Goal: Task Accomplishment & Management: Manage account settings

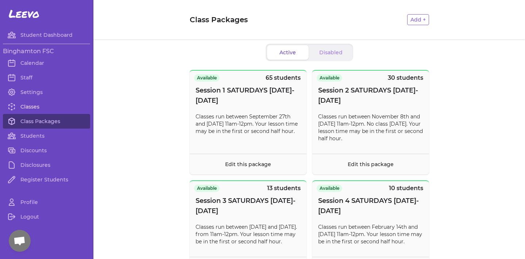
click at [32, 107] on link "Classes" at bounding box center [46, 107] width 87 height 15
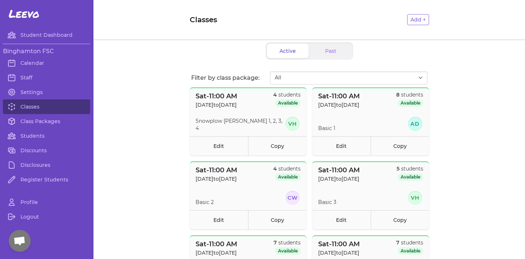
scroll to position [22, 0]
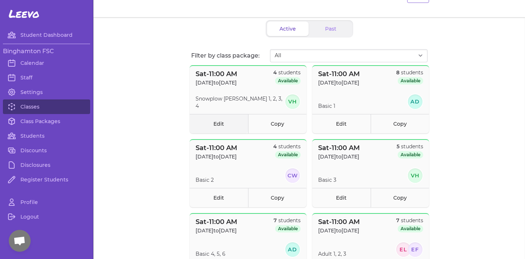
click at [225, 118] on link "Edit" at bounding box center [219, 123] width 58 height 19
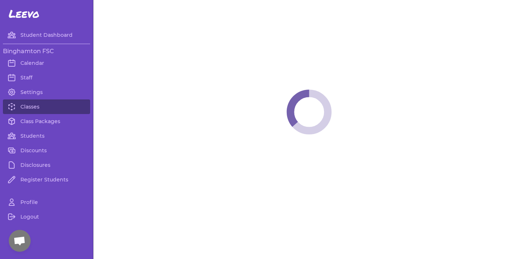
select select "6"
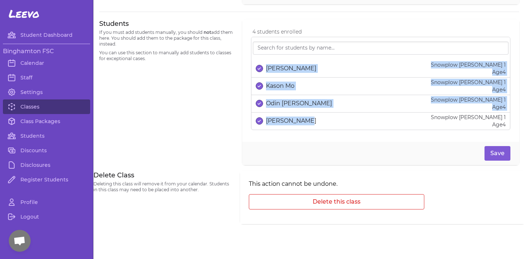
drag, startPoint x: 267, startPoint y: 58, endPoint x: 304, endPoint y: 128, distance: 78.8
click at [304, 128] on div "[PERSON_NAME] Snowplow [PERSON_NAME] 1 Age [DEMOGRAPHIC_DATA] Kason Mo Snowplow…" at bounding box center [380, 83] width 259 height 93
copy ul "[PERSON_NAME] Snowplow [PERSON_NAME] 1 Age [DEMOGRAPHIC_DATA] Kason Mo Snowplow…"
click at [52, 111] on link "Classes" at bounding box center [46, 107] width 87 height 15
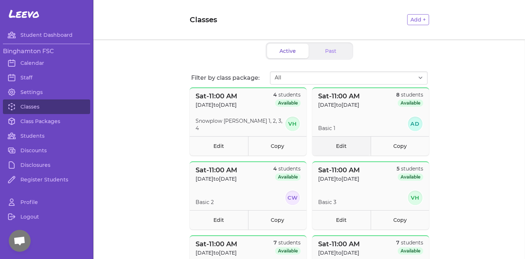
click at [334, 150] on link "Edit" at bounding box center [341, 145] width 58 height 19
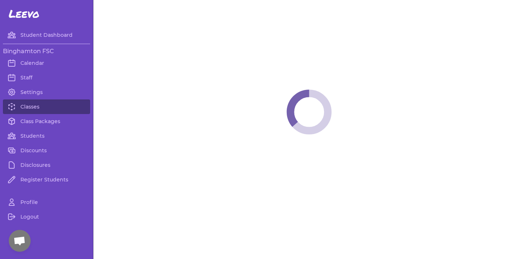
select select "6"
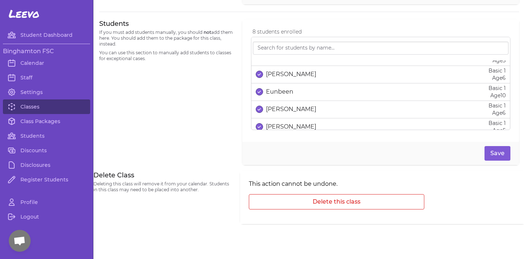
scroll to position [31, 0]
click at [260, 91] on icon "select date" at bounding box center [259, 90] width 3 height 3
click at [47, 104] on link "Classes" at bounding box center [46, 107] width 87 height 15
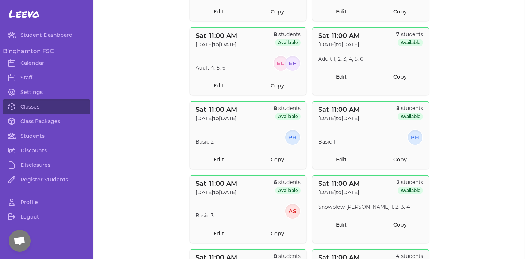
scroll to position [281, 0]
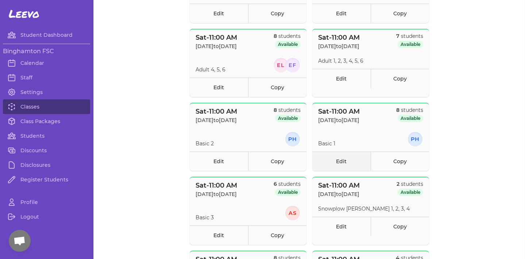
click at [339, 158] on link "Edit" at bounding box center [341, 161] width 58 height 19
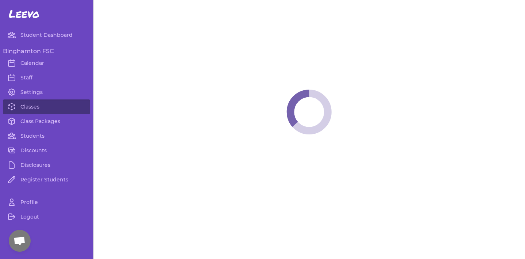
select select "6"
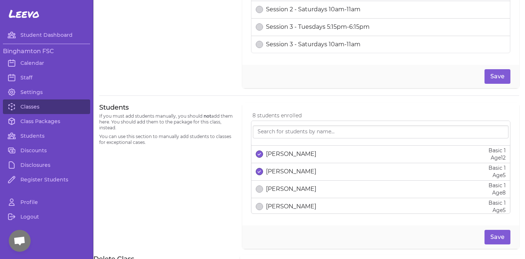
scroll to position [96, 0]
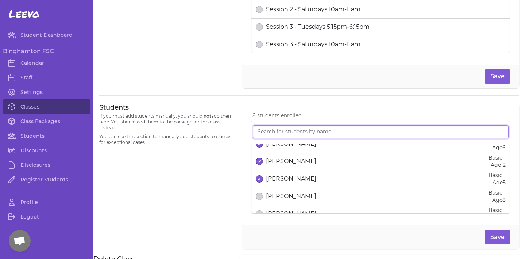
click at [332, 136] on input "search" at bounding box center [381, 132] width 256 height 13
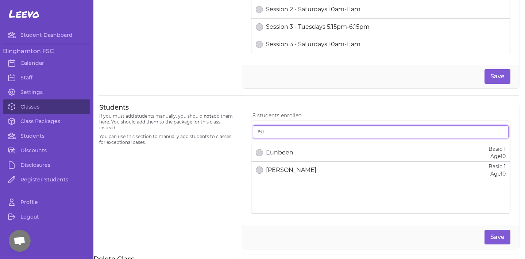
type input "eu"
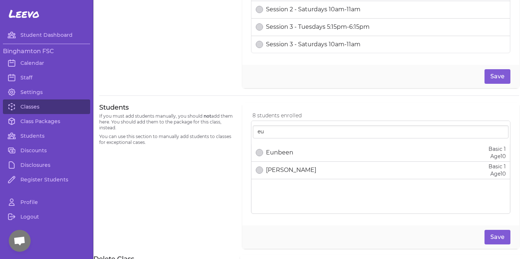
click at [337, 151] on div "Eunbeen Basic 1 Age [DEMOGRAPHIC_DATA]" at bounding box center [381, 153] width 250 height 15
click at [497, 243] on button "Save" at bounding box center [498, 237] width 26 height 15
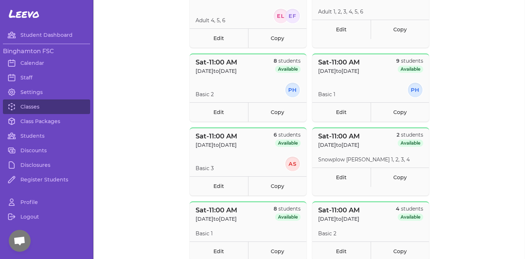
scroll to position [336, 0]
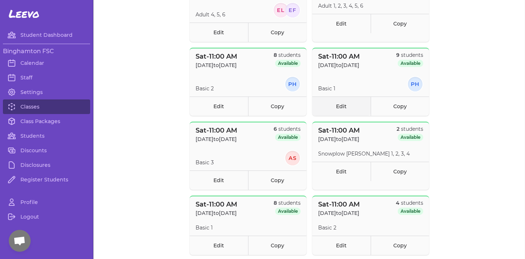
click at [345, 110] on link "Edit" at bounding box center [341, 106] width 58 height 19
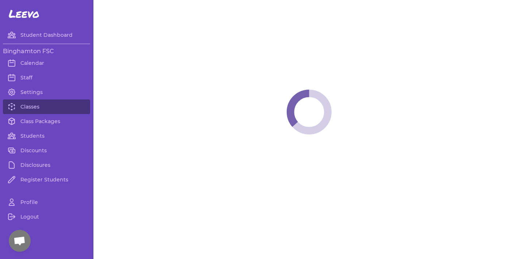
select select "6"
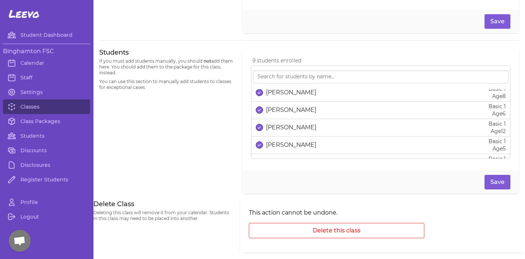
scroll to position [92, 0]
click at [289, 149] on p "[PERSON_NAME]" at bounding box center [291, 145] width 50 height 9
click at [504, 186] on button "Save" at bounding box center [498, 182] width 26 height 15
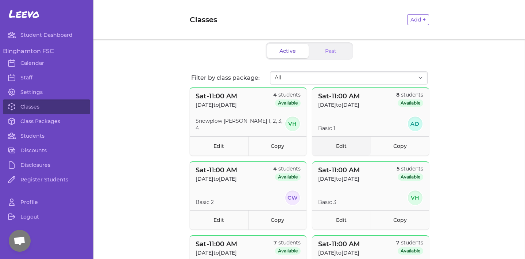
click at [331, 146] on link "Edit" at bounding box center [341, 145] width 58 height 19
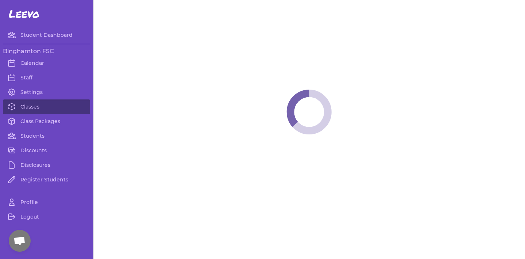
select select "6"
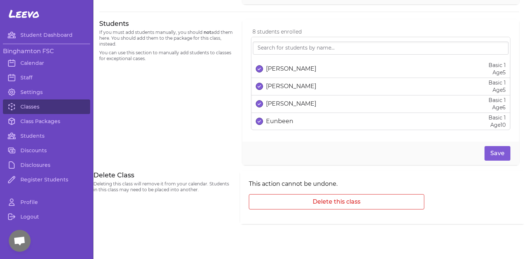
scroll to position [481, 0]
click at [276, 57] on div at bounding box center [381, 58] width 256 height 6
click at [278, 55] on input "search" at bounding box center [381, 48] width 256 height 13
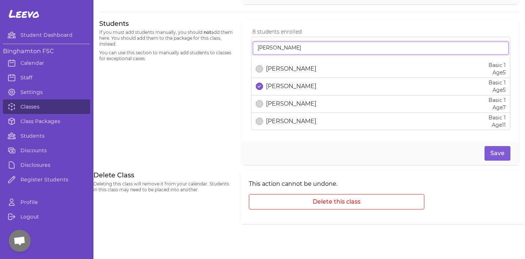
type input "[PERSON_NAME]"
click at [275, 72] on p "[PERSON_NAME]" at bounding box center [291, 69] width 50 height 9
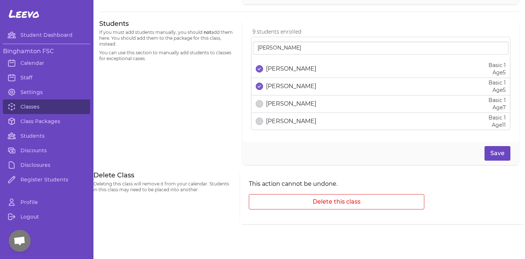
click at [492, 158] on button "Save" at bounding box center [498, 153] width 26 height 15
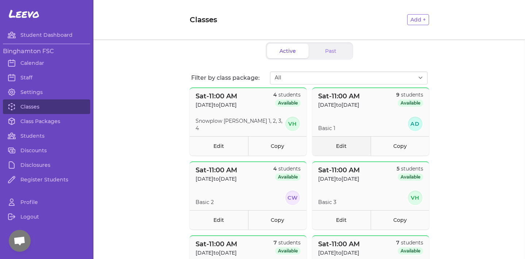
click at [355, 138] on link "Edit" at bounding box center [341, 145] width 58 height 19
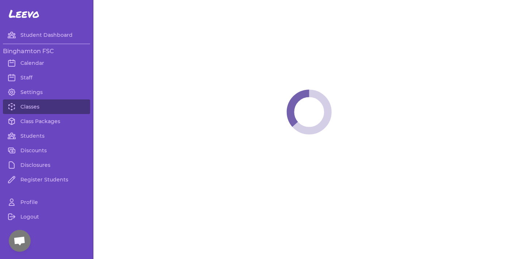
select select "6"
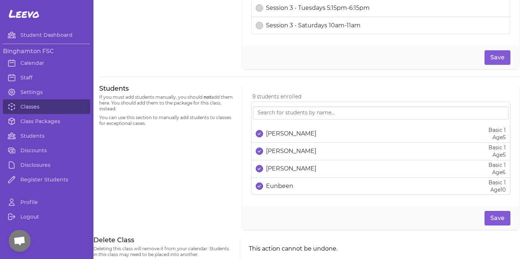
scroll to position [416, 0]
click at [267, 185] on p "Eunbeen" at bounding box center [279, 186] width 27 height 9
click at [500, 221] on button "Save" at bounding box center [498, 218] width 26 height 15
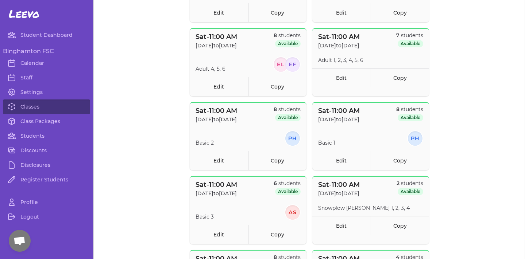
scroll to position [301, 0]
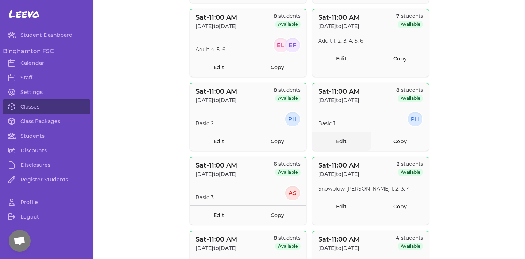
click at [346, 140] on link "Edit" at bounding box center [341, 141] width 58 height 19
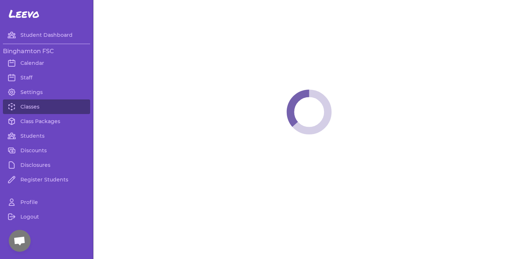
select select "6"
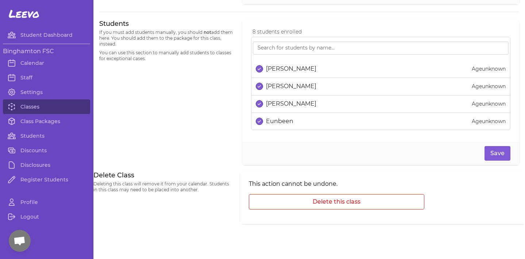
scroll to position [481, 0]
click at [36, 109] on link "Classes" at bounding box center [46, 107] width 87 height 15
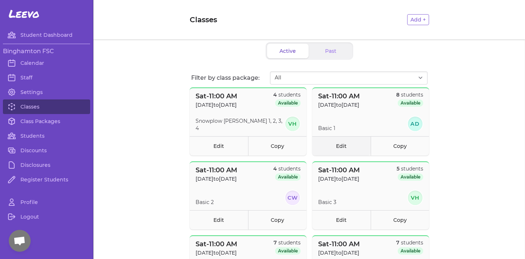
click at [343, 150] on link "Edit" at bounding box center [341, 145] width 58 height 19
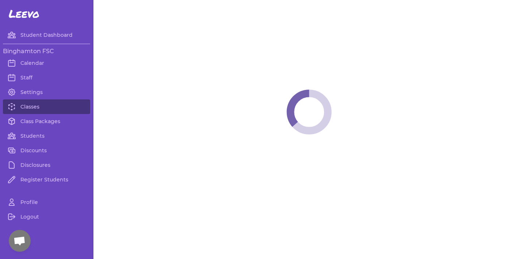
select select "6"
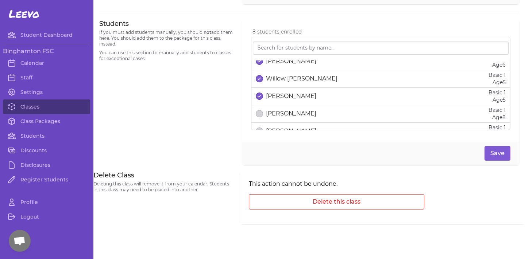
scroll to position [99, 0]
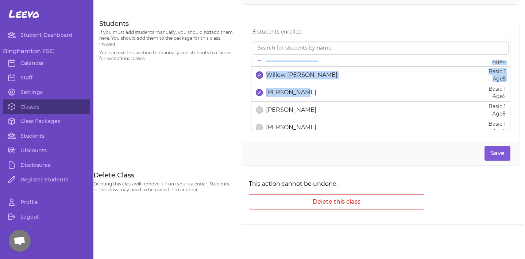
drag, startPoint x: 266, startPoint y: 63, endPoint x: 307, endPoint y: 95, distance: 51.2
copy ul "[PERSON_NAME] Basic 1 Age [DEMOGRAPHIC_DATA] [PERSON_NAME] Basic 1 Age [DEMOGRA…"
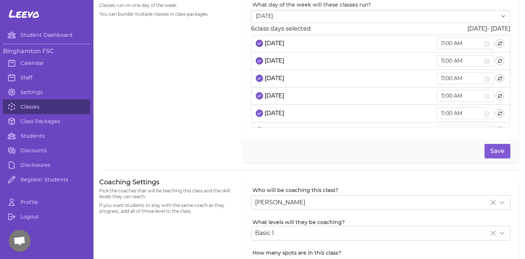
scroll to position [74, 0]
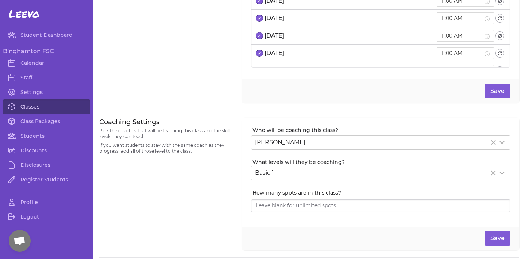
click at [38, 106] on link "Classes" at bounding box center [46, 107] width 87 height 15
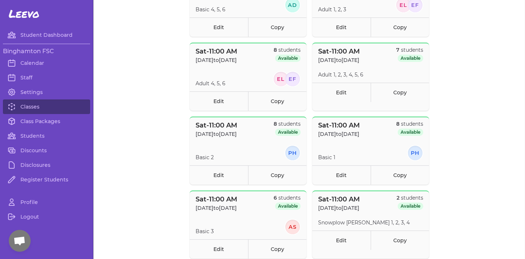
scroll to position [267, 0]
click at [328, 171] on link "Edit" at bounding box center [341, 174] width 58 height 19
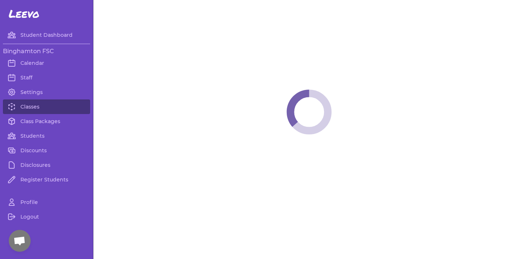
select select "6"
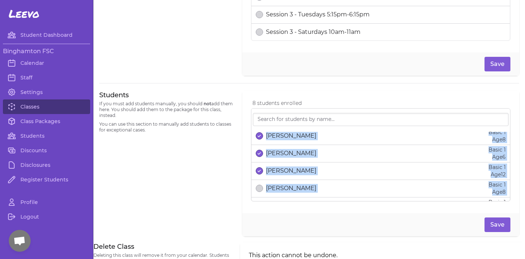
scroll to position [103, 0]
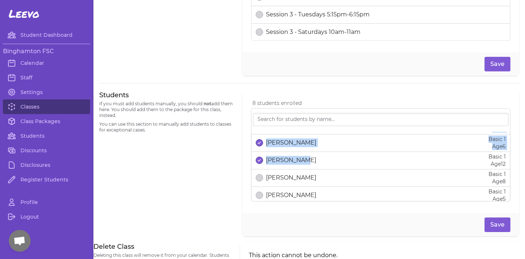
drag, startPoint x: 265, startPoint y: 134, endPoint x: 298, endPoint y: 167, distance: 47.5
copy ul "[PERSON_NAME] Basic 1 Age [DEMOGRAPHIC_DATA] [PERSON_NAME] Basic 1 Age [DEMOGRA…"
click at [49, 107] on link "Classes" at bounding box center [46, 107] width 87 height 15
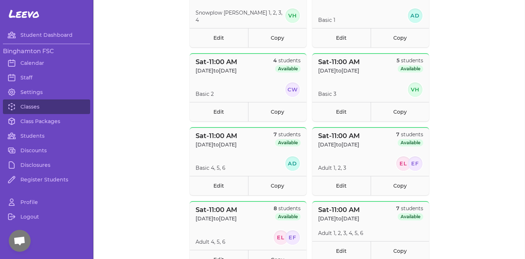
scroll to position [108, 0]
click at [228, 104] on link "Edit" at bounding box center [219, 112] width 58 height 19
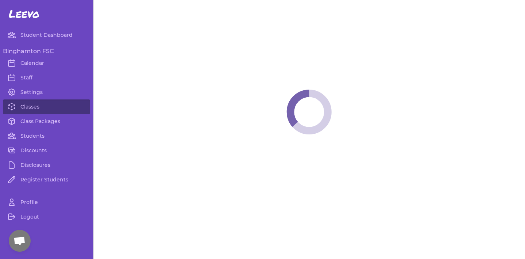
select select "6"
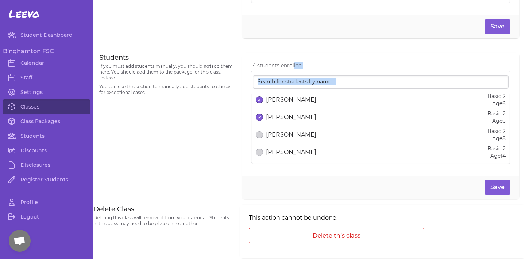
scroll to position [34, 0]
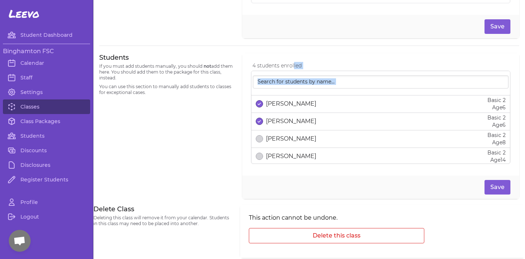
drag, startPoint x: 264, startPoint y: 93, endPoint x: 320, endPoint y: 124, distance: 63.9
click at [320, 124] on div "[PERSON_NAME] Basic 2 Age [DEMOGRAPHIC_DATA] [PERSON_NAME] Basic 2 Age [DEMOGRA…" at bounding box center [380, 117] width 259 height 93
copy ul "[PERSON_NAME] Basic 2 Age [DEMOGRAPHIC_DATA] [PERSON_NAME] Basic 2 Age [DEMOGRA…"
click at [227, 117] on div "Students If you must add students manually, you should not add them here. You s…" at bounding box center [166, 126] width 134 height 146
click at [74, 107] on link "Classes" at bounding box center [46, 107] width 87 height 15
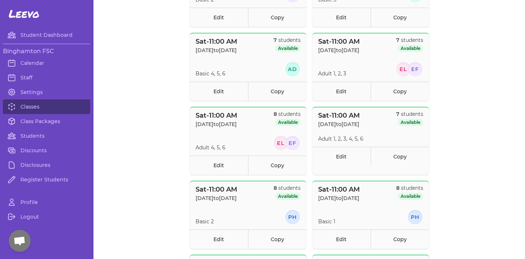
scroll to position [202, 0]
click at [343, 97] on link "Edit" at bounding box center [341, 91] width 58 height 19
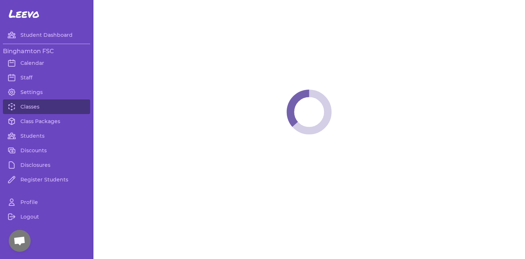
select select "6"
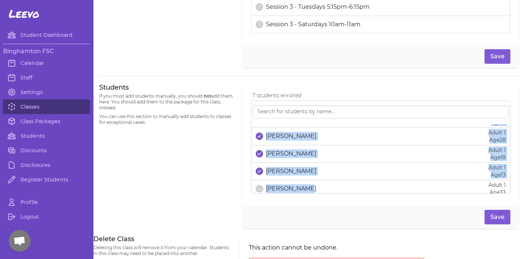
scroll to position [77, 0]
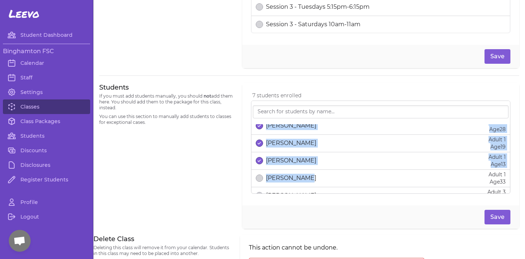
drag, startPoint x: 259, startPoint y: 120, endPoint x: 314, endPoint y: 170, distance: 73.9
click at [314, 170] on div "[PERSON_NAME] Adult 2 Age [DEMOGRAPHIC_DATA] [PERSON_NAME] Adult 2 Age [DEMOGRA…" at bounding box center [380, 147] width 259 height 93
copy ul "[PERSON_NAME] Adult 2 Age [DEMOGRAPHIC_DATA] [PERSON_NAME] Adult 2 Age [DEMOGRA…"
click at [47, 109] on link "Classes" at bounding box center [46, 107] width 87 height 15
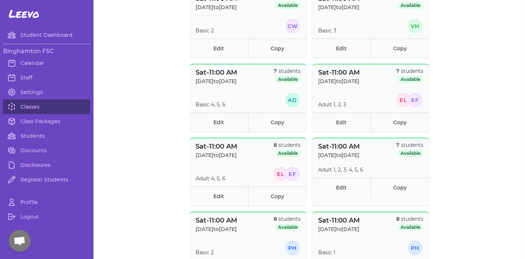
scroll to position [175, 0]
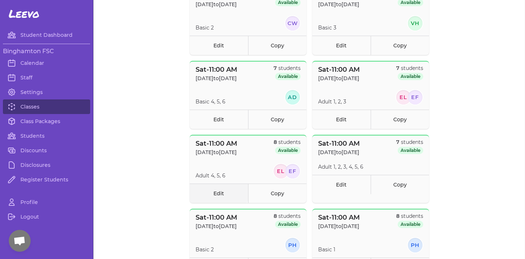
click at [207, 194] on link "Edit" at bounding box center [219, 193] width 58 height 19
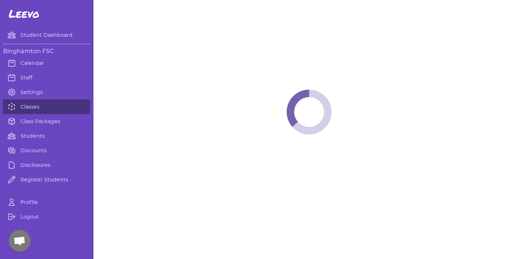
select select "6"
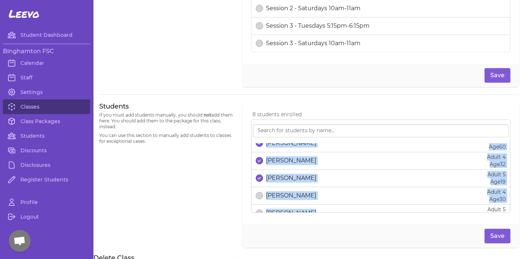
scroll to position [99, 0]
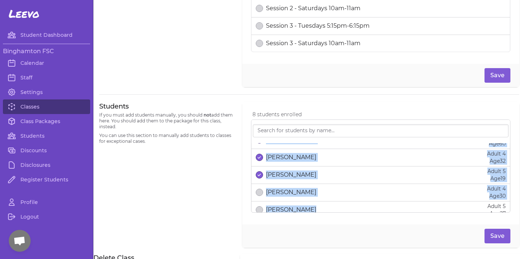
drag, startPoint x: 269, startPoint y: 144, endPoint x: 314, endPoint y: 177, distance: 55.7
click at [314, 177] on div "Asia [PERSON_NAME] Adult 5 Age [DEMOGRAPHIC_DATA] [PERSON_NAME] Adult 4 Age [DE…" at bounding box center [380, 166] width 259 height 93
copy ul "Asia [PERSON_NAME] Adult 5 Age [DEMOGRAPHIC_DATA] [PERSON_NAME] Adult 4 Age [DE…"
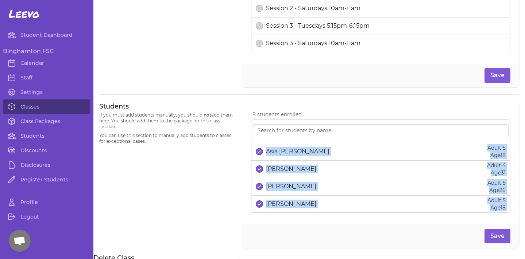
scroll to position [0, 0]
click at [35, 105] on link "Classes" at bounding box center [46, 107] width 87 height 15
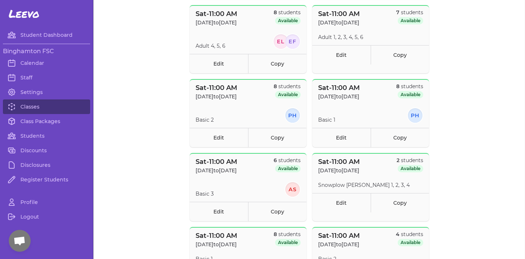
scroll to position [307, 0]
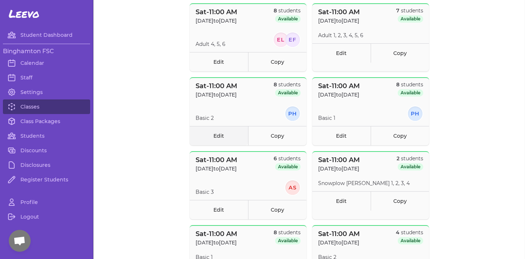
click at [225, 136] on link "Edit" at bounding box center [219, 135] width 58 height 19
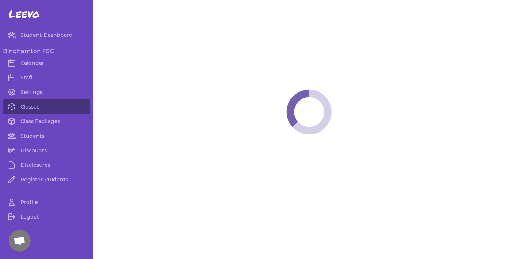
select select "6"
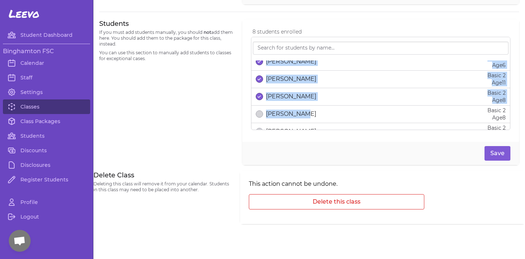
scroll to position [97, 0]
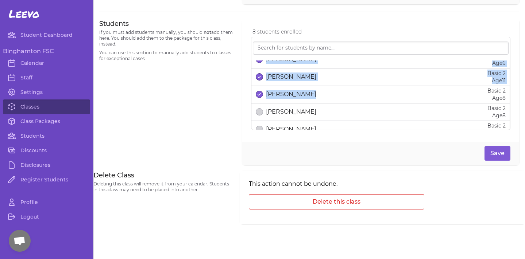
drag, startPoint x: 264, startPoint y: 62, endPoint x: 320, endPoint y: 98, distance: 66.3
copy ul "[PERSON_NAME] Basic 2 Age [DEMOGRAPHIC_DATA] [PERSON_NAME] Basic 2 Age [DEMOGRA…"
click at [60, 102] on link "Classes" at bounding box center [46, 107] width 87 height 15
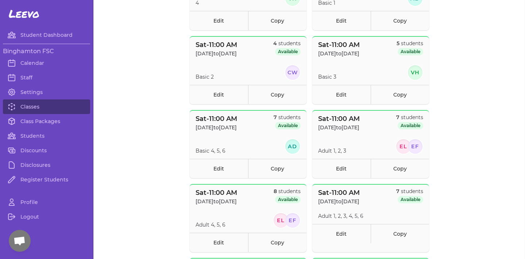
scroll to position [38, 0]
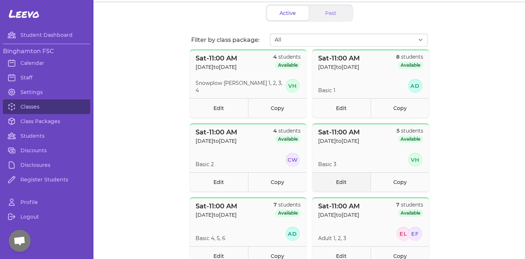
click at [359, 178] on link "Edit" at bounding box center [341, 182] width 58 height 19
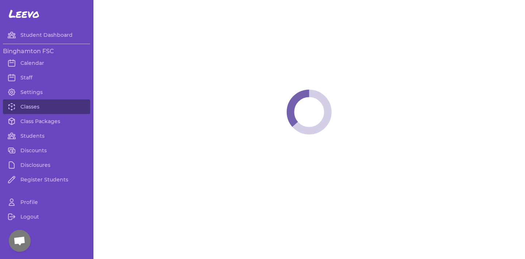
select select "6"
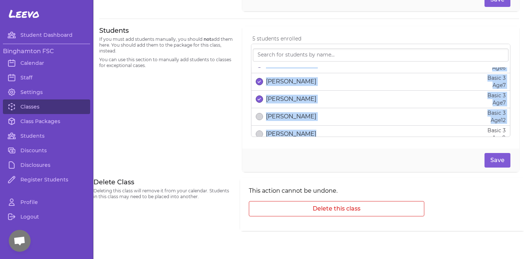
scroll to position [51, 0]
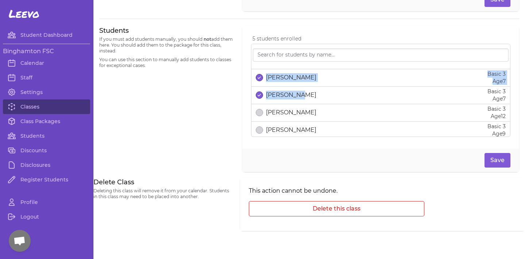
drag, startPoint x: 259, startPoint y: 63, endPoint x: 318, endPoint y: 94, distance: 66.6
click at [318, 94] on div "[PERSON_NAME] Basic 3 Age [DEMOGRAPHIC_DATA] [PERSON_NAME] Basic 3 Age [DEMOGRA…" at bounding box center [380, 90] width 259 height 93
copy ul "[PERSON_NAME] Basic 3 Age [DEMOGRAPHIC_DATA] [PERSON_NAME] Basic 3 Age [DEMOGRA…"
click at [34, 103] on link "Classes" at bounding box center [46, 107] width 87 height 15
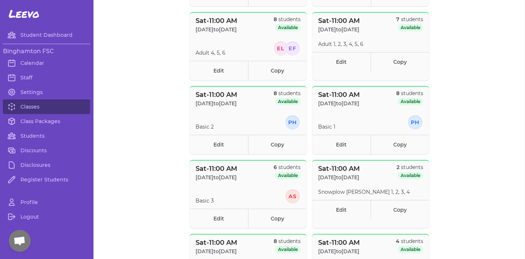
scroll to position [308, 0]
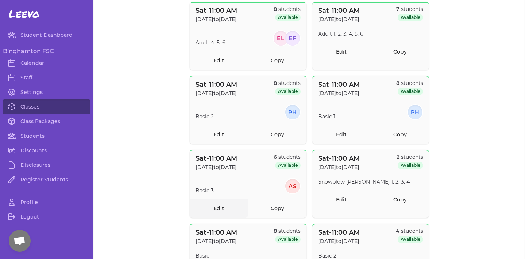
click at [219, 209] on link "Edit" at bounding box center [219, 208] width 58 height 19
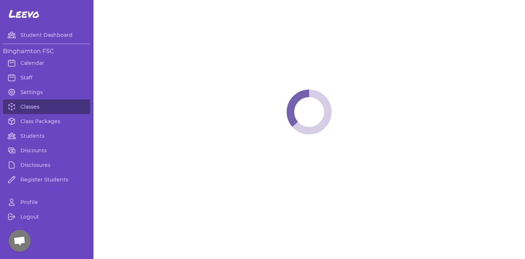
select select "6"
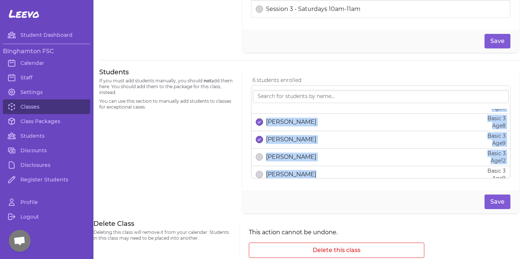
scroll to position [68, 0]
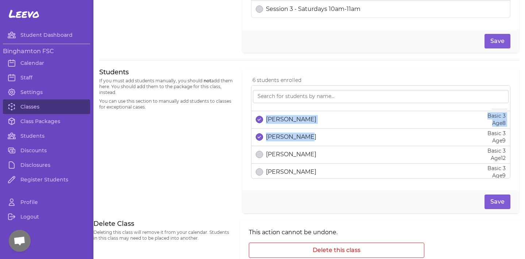
drag, startPoint x: 261, startPoint y: 108, endPoint x: 312, endPoint y: 144, distance: 62.4
click at [312, 144] on div "[PERSON_NAME] Basic 3 Age [DEMOGRAPHIC_DATA] [PERSON_NAME] Basic 3 Age [DEMOGRA…" at bounding box center [380, 131] width 259 height 93
copy ul "[PERSON_NAME] Basic 3 Age [DEMOGRAPHIC_DATA] [PERSON_NAME] Basic 3 Age [DEMOGRA…"
click at [215, 146] on div "Students If you must add students manually, you should not add them here. You s…" at bounding box center [166, 141] width 134 height 146
click at [63, 107] on link "Classes" at bounding box center [46, 107] width 87 height 15
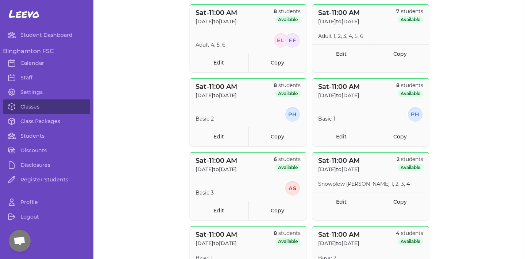
scroll to position [306, 0]
click at [203, 211] on link "Edit" at bounding box center [219, 210] width 58 height 19
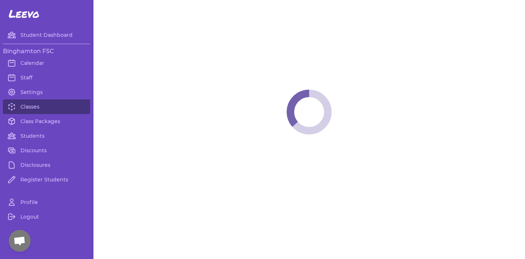
select select "6"
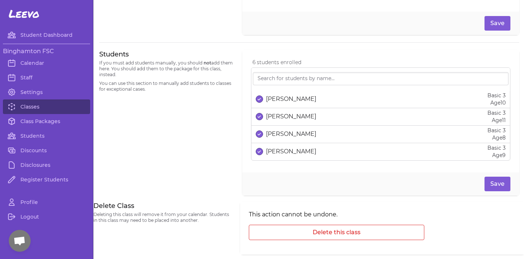
scroll to position [36, 0]
click at [278, 133] on p "[PERSON_NAME]" at bounding box center [291, 134] width 50 height 9
click at [490, 182] on button "Save" at bounding box center [498, 184] width 26 height 15
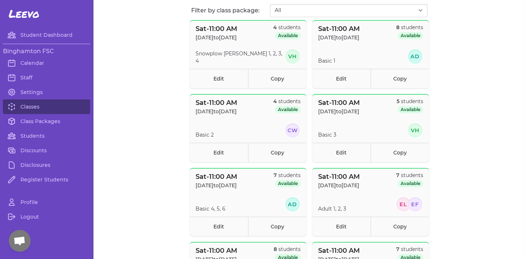
scroll to position [69, 0]
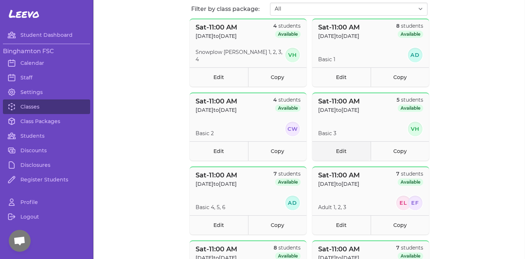
click at [336, 147] on link "Edit" at bounding box center [341, 151] width 58 height 19
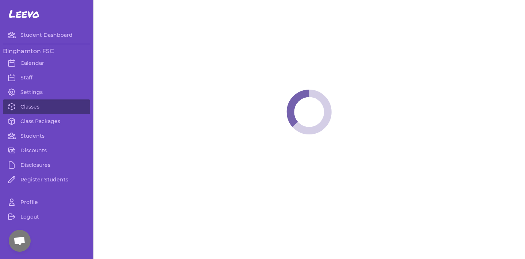
select select "6"
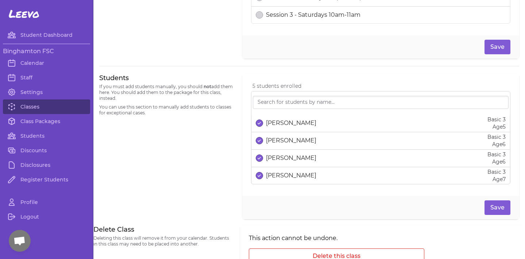
scroll to position [458, 0]
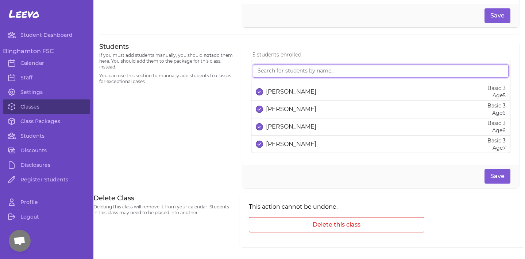
click at [332, 77] on input "search" at bounding box center [381, 71] width 256 height 13
type input "mad"
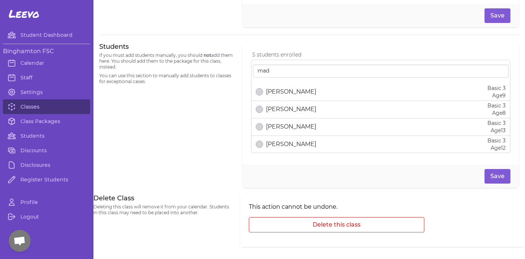
click at [336, 108] on div "[PERSON_NAME] Basic 3 Age [DEMOGRAPHIC_DATA]" at bounding box center [381, 109] width 250 height 15
click at [497, 173] on button "Save" at bounding box center [498, 176] width 26 height 15
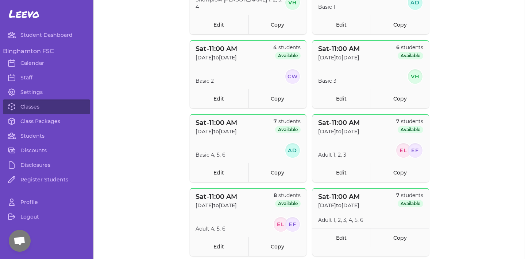
scroll to position [121, 0]
click at [350, 100] on link "Edit" at bounding box center [341, 98] width 58 height 19
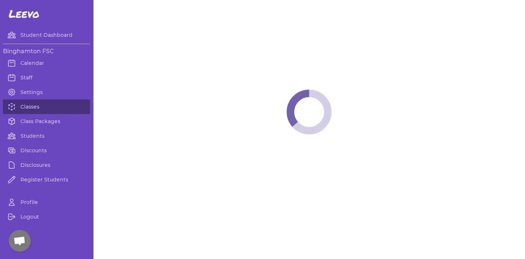
select select "6"
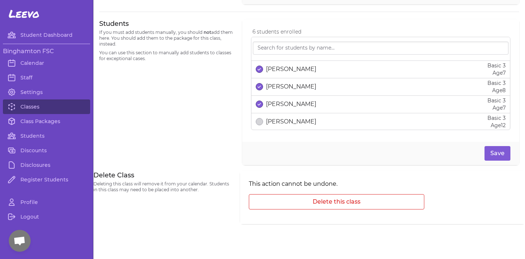
scroll to position [54, 0]
click at [40, 103] on link "Classes" at bounding box center [46, 107] width 87 height 15
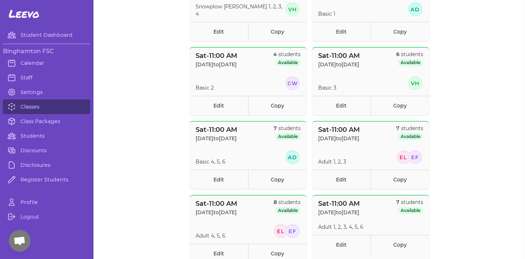
scroll to position [116, 0]
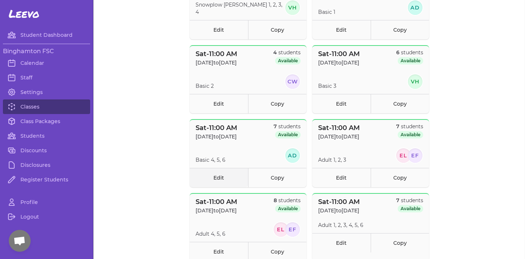
click at [208, 170] on link "Edit" at bounding box center [219, 177] width 58 height 19
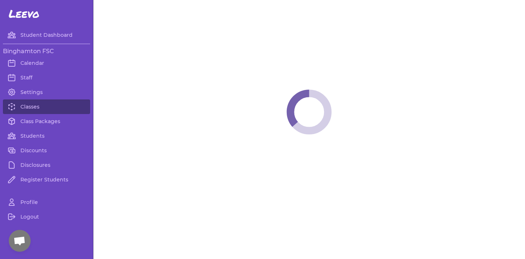
select select "6"
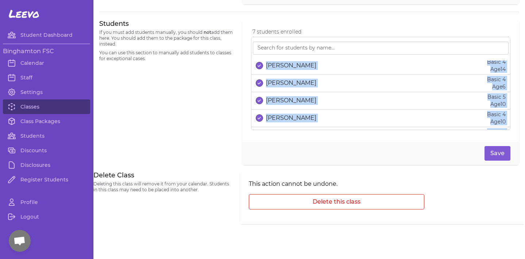
scroll to position [80, 0]
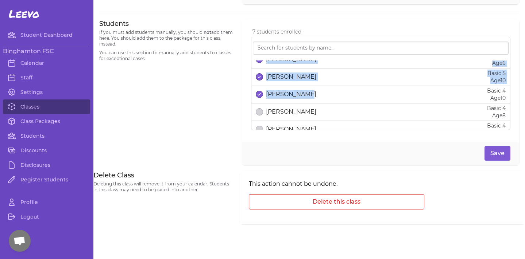
drag, startPoint x: 266, startPoint y: 61, endPoint x: 313, endPoint y: 94, distance: 57.3
click at [313, 94] on div "[PERSON_NAME] Basic 4 Age [DEMOGRAPHIC_DATA] [PERSON_NAME] Basic 4 Age [DEMOGRA…" at bounding box center [380, 83] width 259 height 93
copy ul "[PERSON_NAME] Basic 4 Age [DEMOGRAPHIC_DATA] [PERSON_NAME] Basic 4 Age [DEMOGRA…"
click at [43, 104] on link "Classes" at bounding box center [46, 107] width 87 height 15
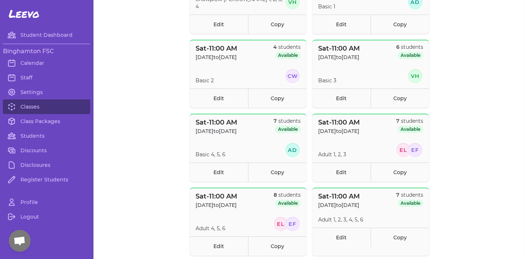
scroll to position [245, 0]
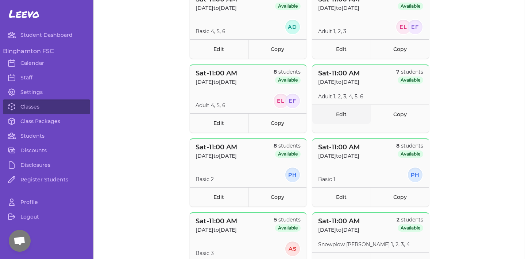
click at [345, 115] on link "Edit" at bounding box center [341, 114] width 58 height 19
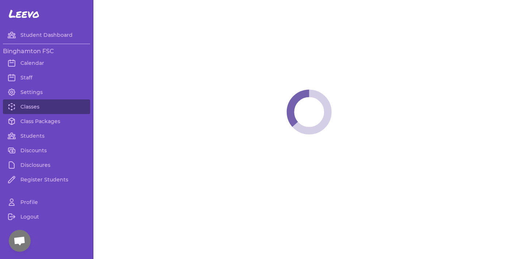
select select "6"
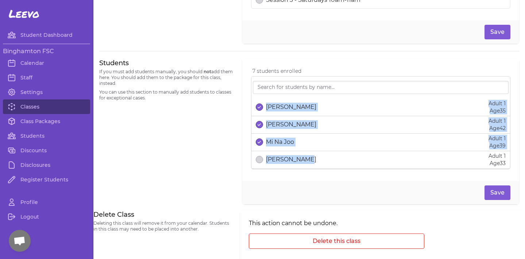
scroll to position [73, 0]
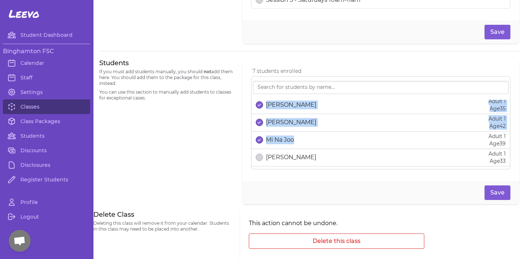
drag, startPoint x: 261, startPoint y: 99, endPoint x: 302, endPoint y: 142, distance: 59.6
click at [302, 142] on div "[PERSON_NAME] Adult 1 Age [DEMOGRAPHIC_DATA] [PERSON_NAME] Adult 1 Age [DEMOGRA…" at bounding box center [380, 122] width 259 height 93
click at [38, 124] on link "Class Packages" at bounding box center [46, 121] width 87 height 15
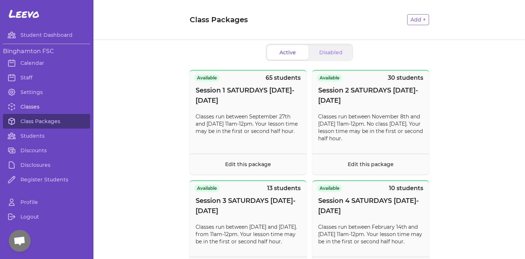
click at [44, 113] on link "Classes" at bounding box center [46, 107] width 87 height 15
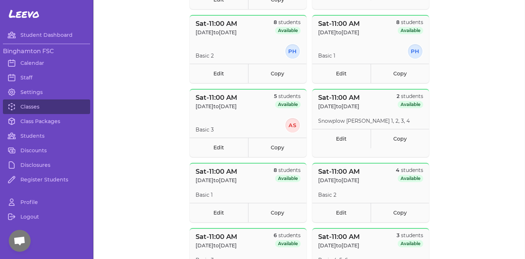
scroll to position [382, 0]
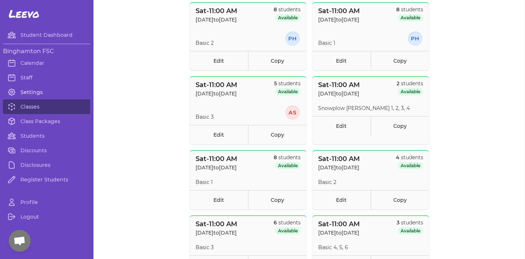
click at [27, 87] on link "Settings" at bounding box center [46, 92] width 87 height 15
select select "NY"
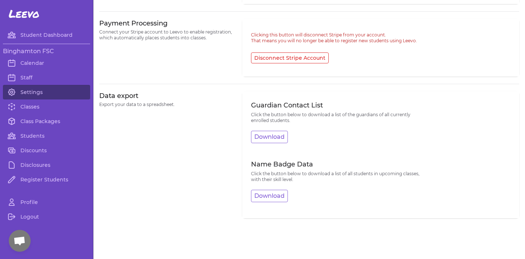
scroll to position [371, 0]
click at [284, 138] on button "Download" at bounding box center [269, 137] width 37 height 12
